Goal: Task Accomplishment & Management: Manage account settings

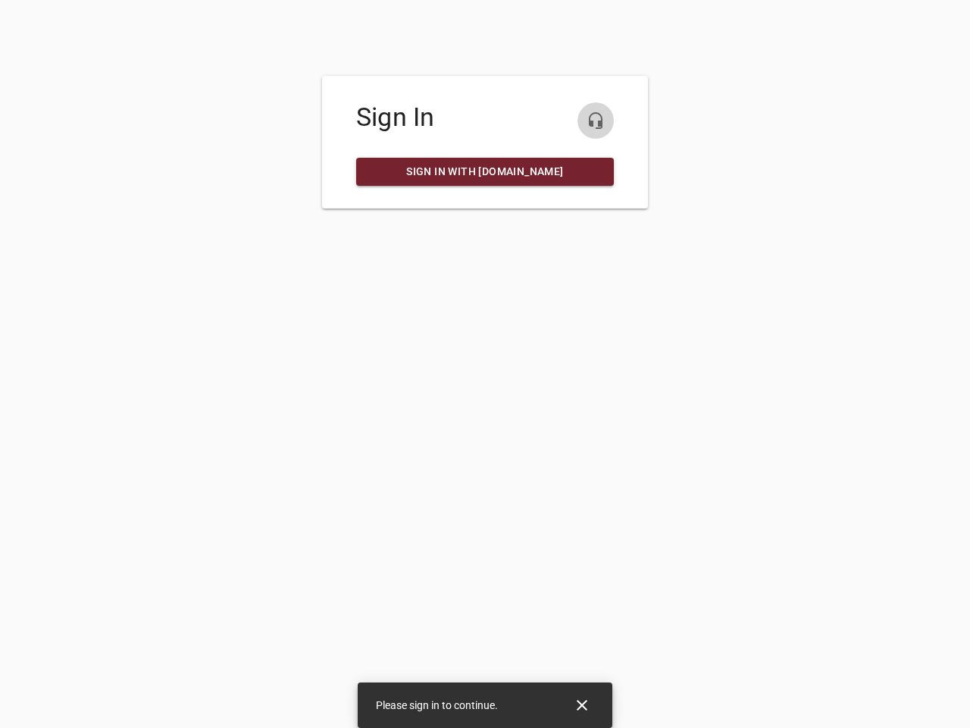
click at [596, 121] on icon "button" at bounding box center [596, 120] width 18 height 18
click at [582, 705] on icon "Close" at bounding box center [582, 705] width 11 height 11
